Goal: Information Seeking & Learning: Learn about a topic

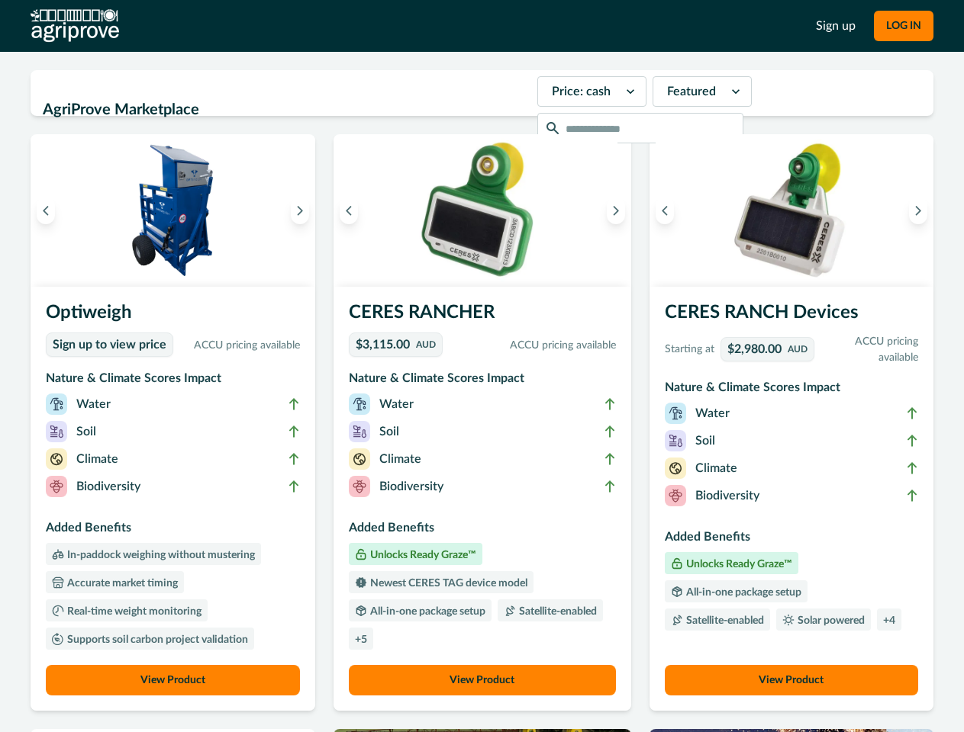
click at [903, 26] on button "LOG IN" at bounding box center [904, 26] width 60 height 31
click at [46, 211] on icon "Previous image" at bounding box center [45, 210] width 11 height 11
click at [304, 211] on icon "Next image" at bounding box center [300, 210] width 11 height 11
click at [175, 499] on li "Biodiversity" at bounding box center [173, 489] width 254 height 27
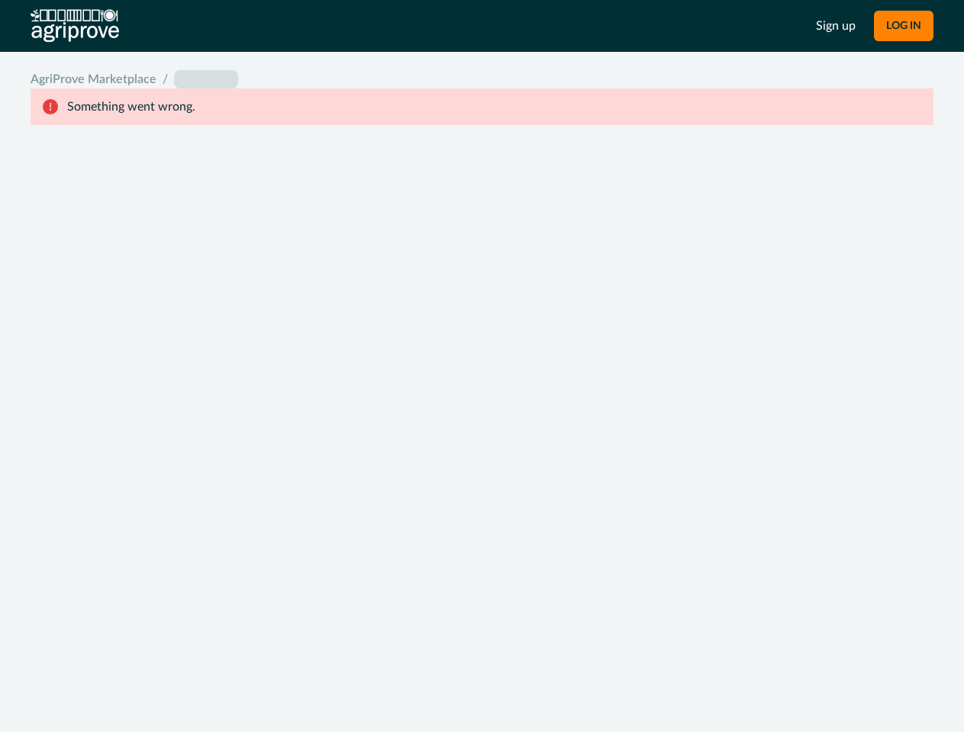
click at [175, 681] on body "Sign up LOG IN AgriProve Marketplace / placeholder Something went wrong." at bounding box center [482, 366] width 964 height 732
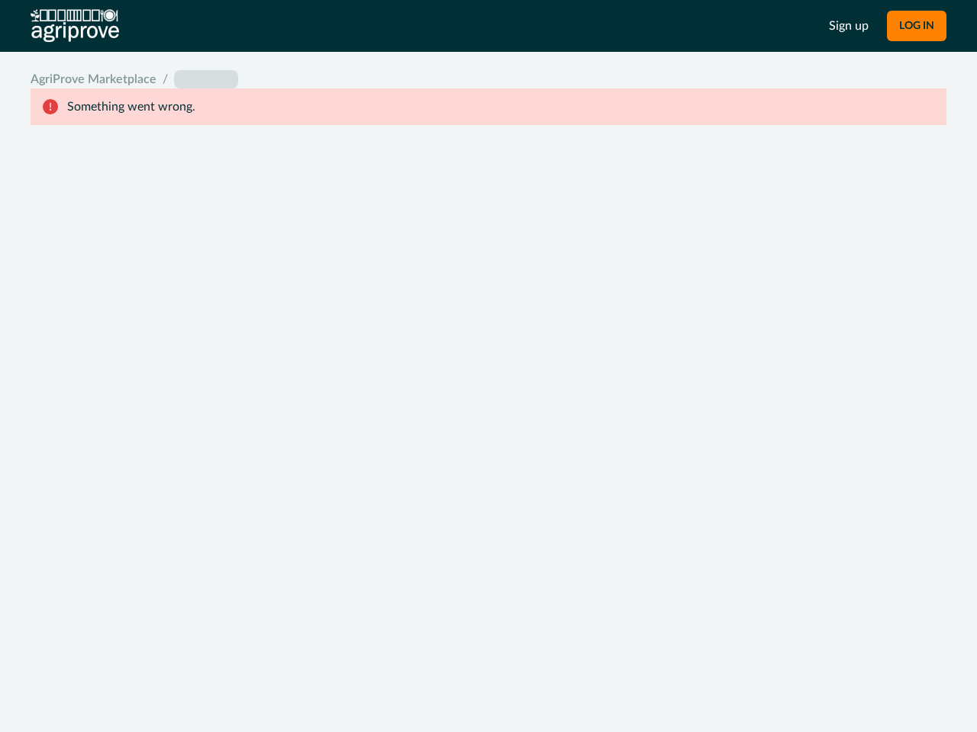
click at [353, 211] on div "System Error Something went wrong An unexpected error occurred. If this continu…" at bounding box center [488, 366] width 977 height 732
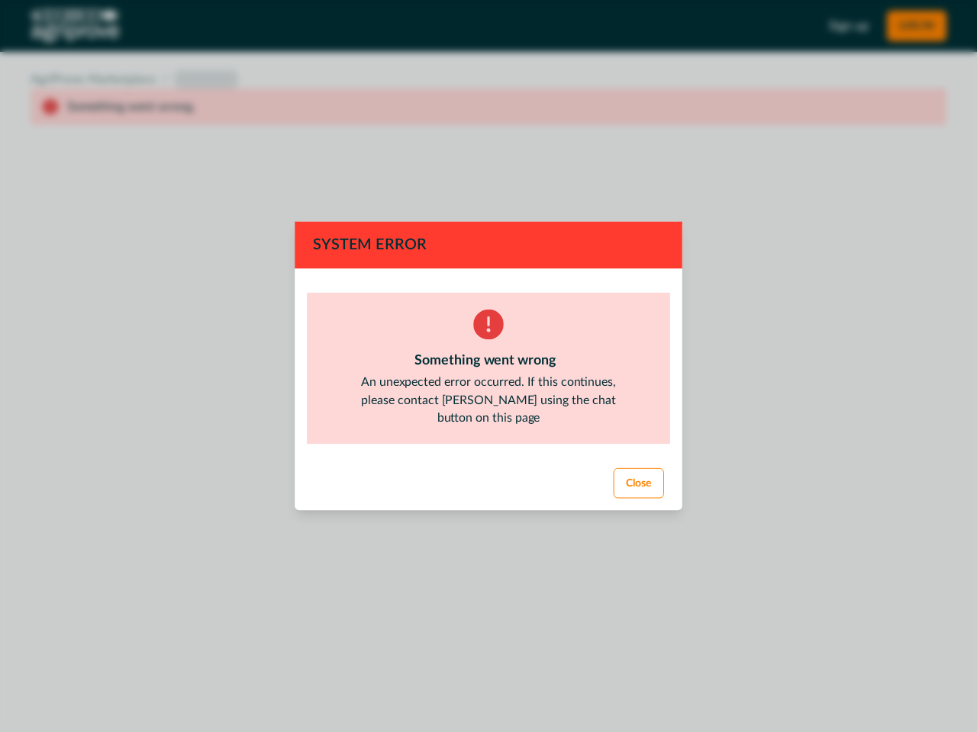
click at [611, 211] on div "System Error Something went wrong An unexpected error occurred. If this continu…" at bounding box center [488, 366] width 977 height 732
click at [481, 499] on footer "Close" at bounding box center [488, 484] width 391 height 55
